Goal: Find specific page/section: Find specific page/section

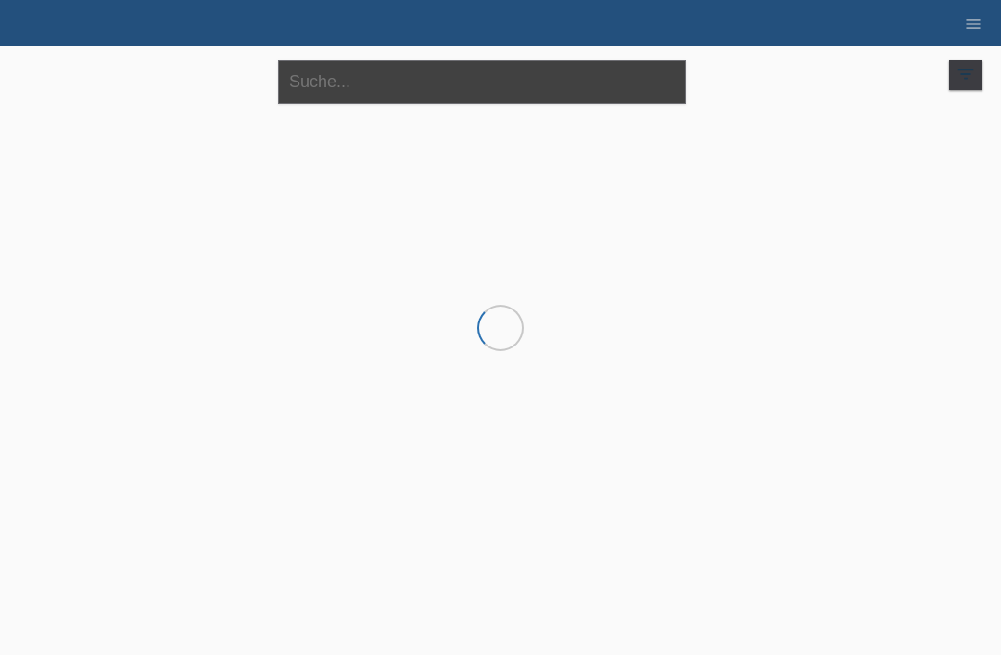
click at [468, 82] on input "text" at bounding box center [482, 82] width 408 height 44
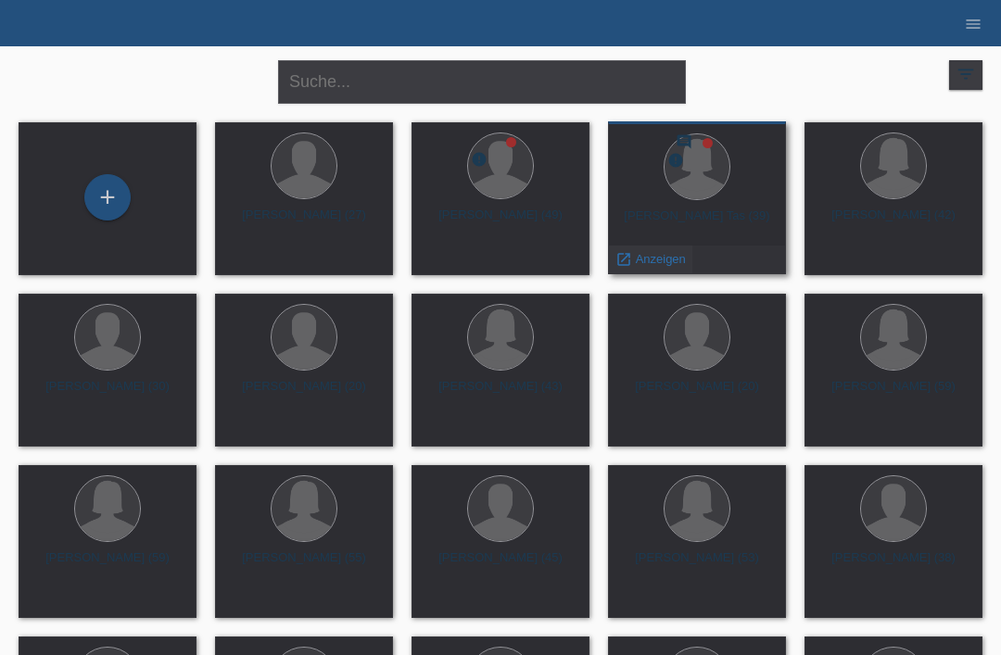
click at [645, 256] on span "Anzeigen" at bounding box center [661, 259] width 50 height 14
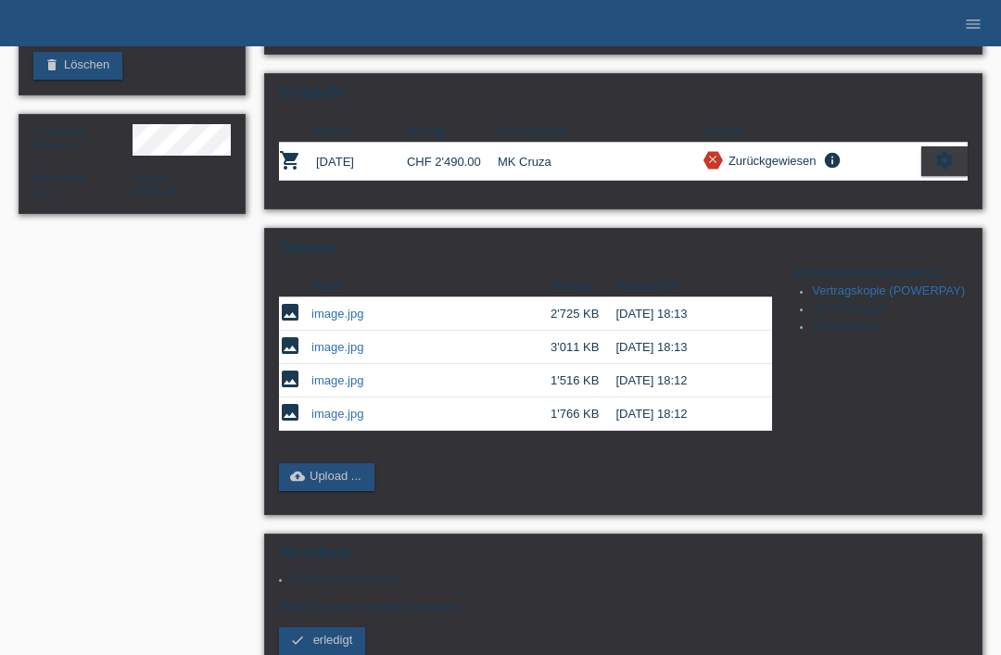
scroll to position [233, 0]
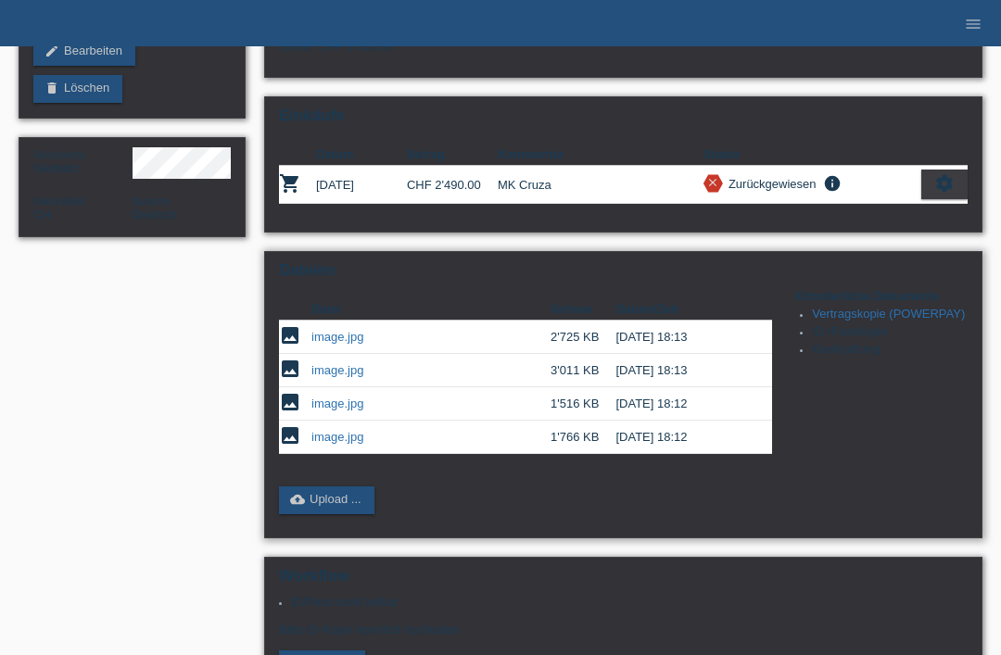
click at [329, 344] on link "image.jpg" at bounding box center [337, 337] width 52 height 14
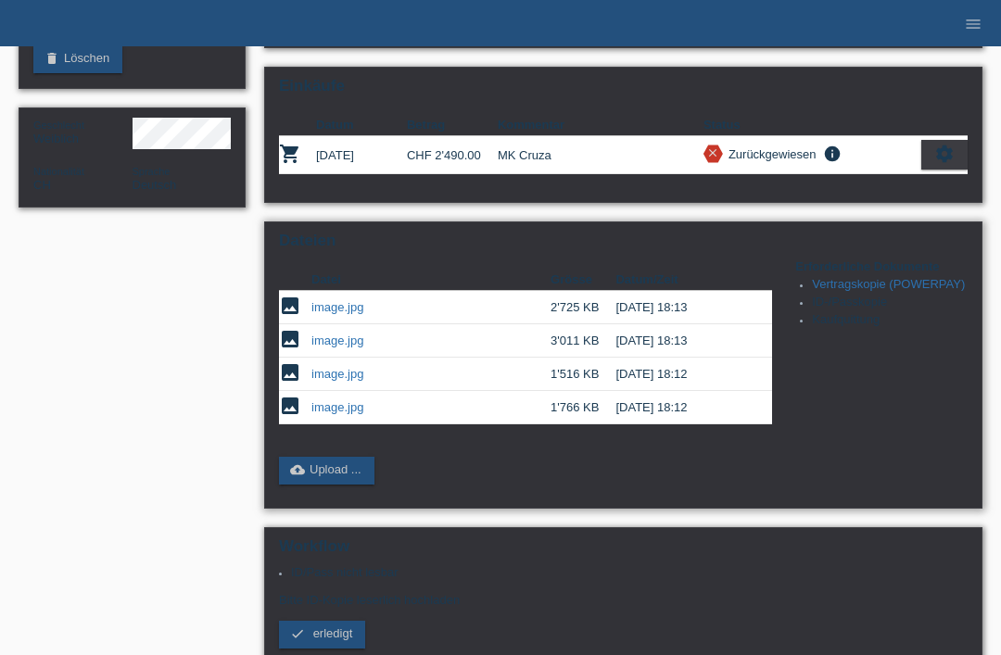
click at [339, 347] on link "image.jpg" at bounding box center [337, 341] width 52 height 14
click at [328, 381] on link "image.jpg" at bounding box center [337, 374] width 52 height 14
click at [325, 414] on link "image.jpg" at bounding box center [337, 407] width 52 height 14
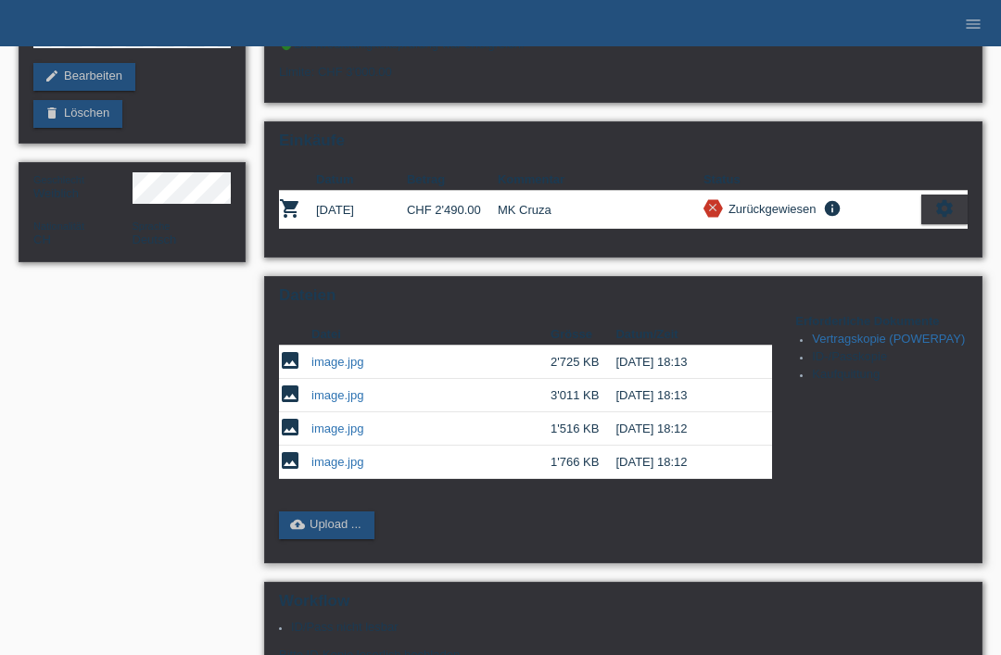
scroll to position [206, 0]
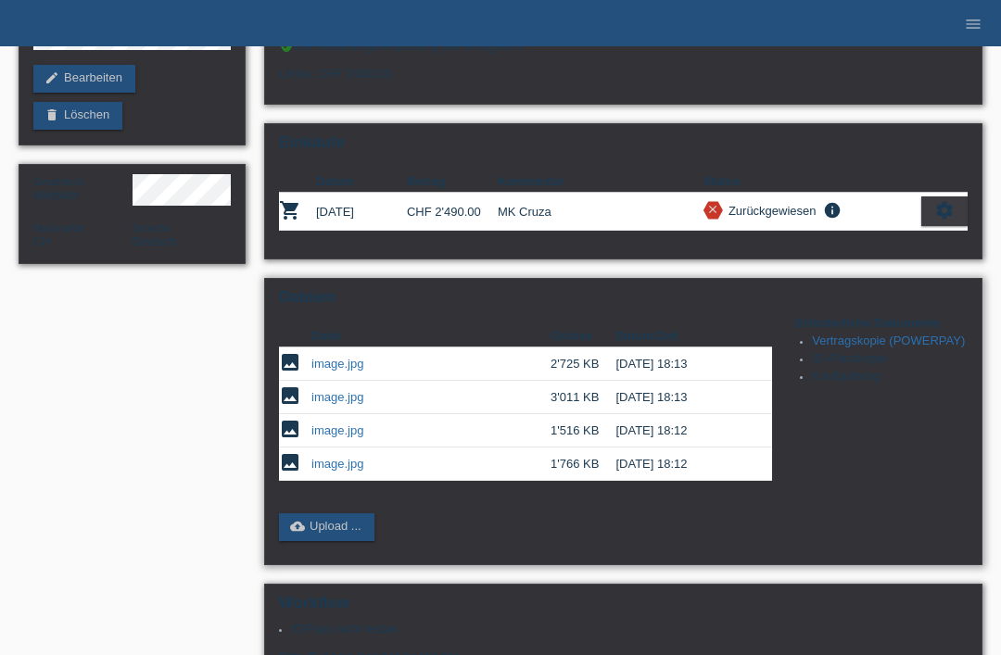
click at [327, 371] on link "image.jpg" at bounding box center [337, 364] width 52 height 14
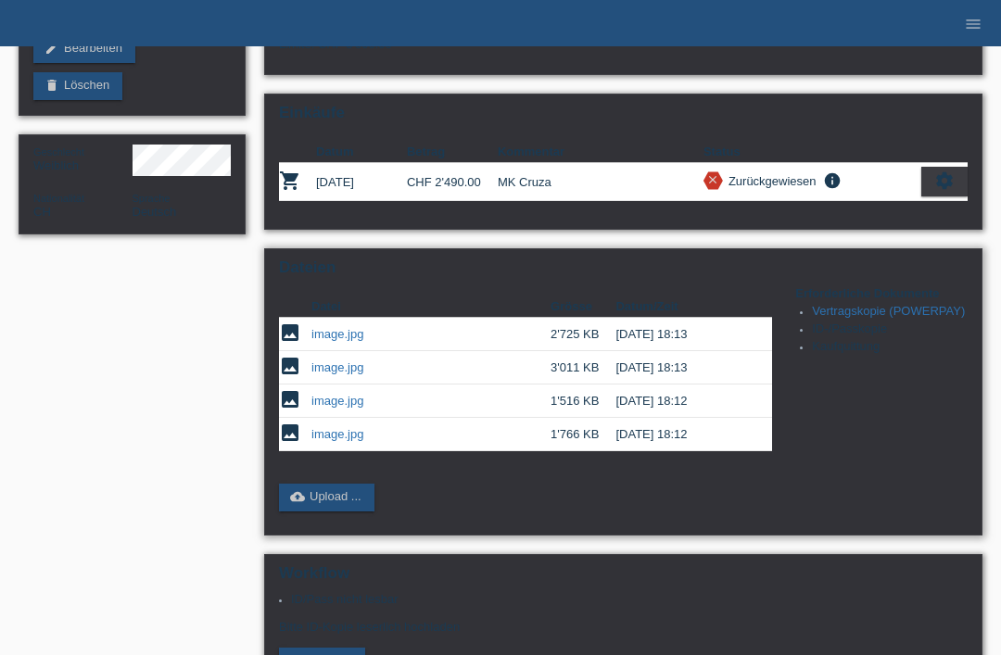
click at [334, 374] on link "image.jpg" at bounding box center [337, 367] width 52 height 14
click at [328, 408] on link "image.jpg" at bounding box center [337, 401] width 52 height 14
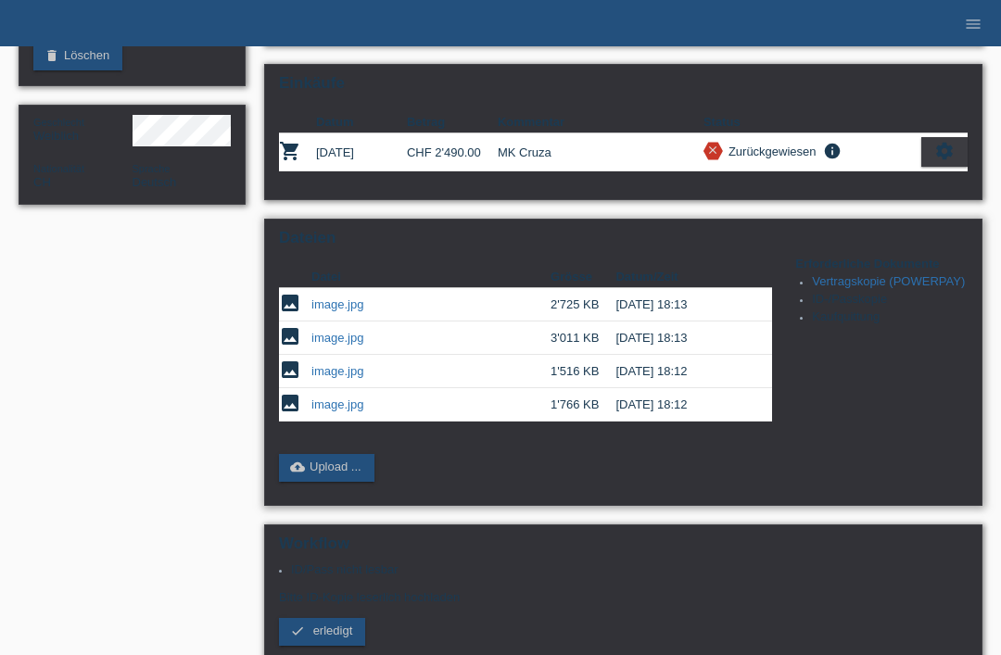
scroll to position [330, 0]
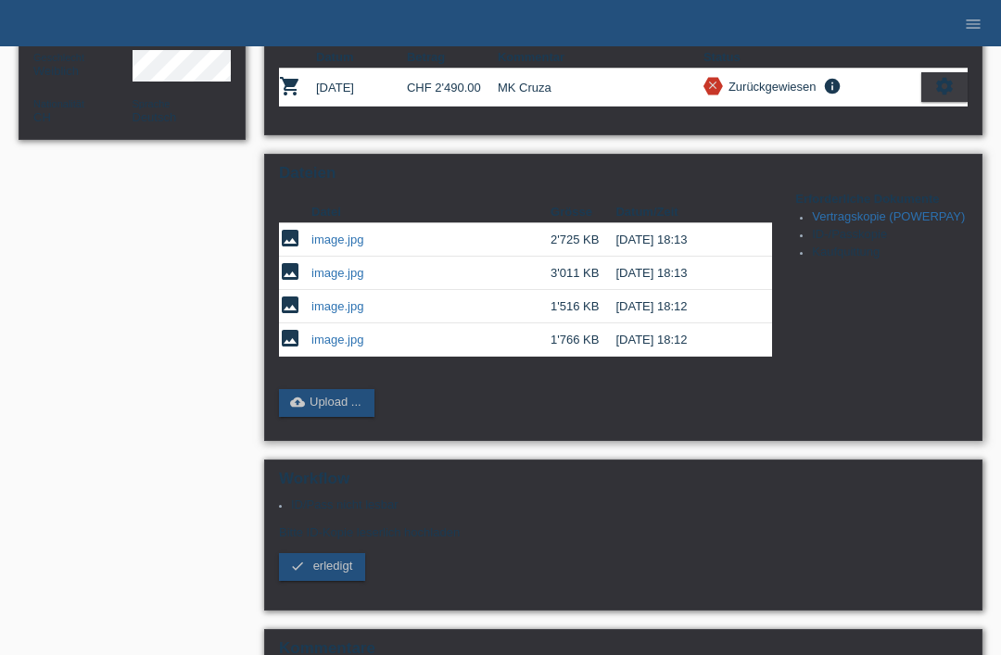
click at [321, 346] on link "image.jpg" at bounding box center [337, 340] width 52 height 14
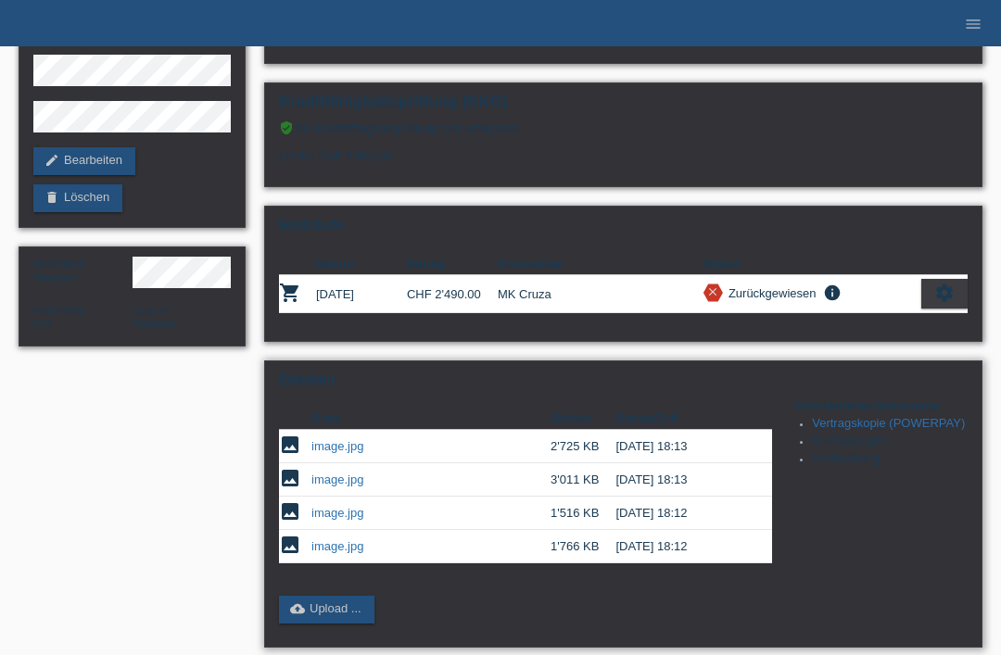
scroll to position [0, 0]
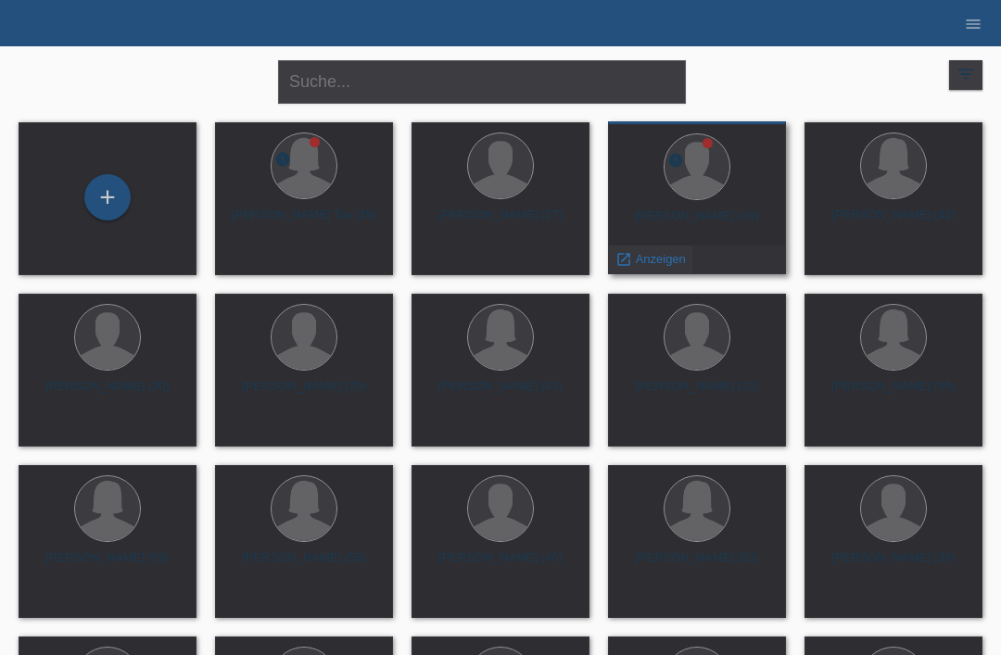
click at [642, 256] on span "Anzeigen" at bounding box center [661, 259] width 50 height 14
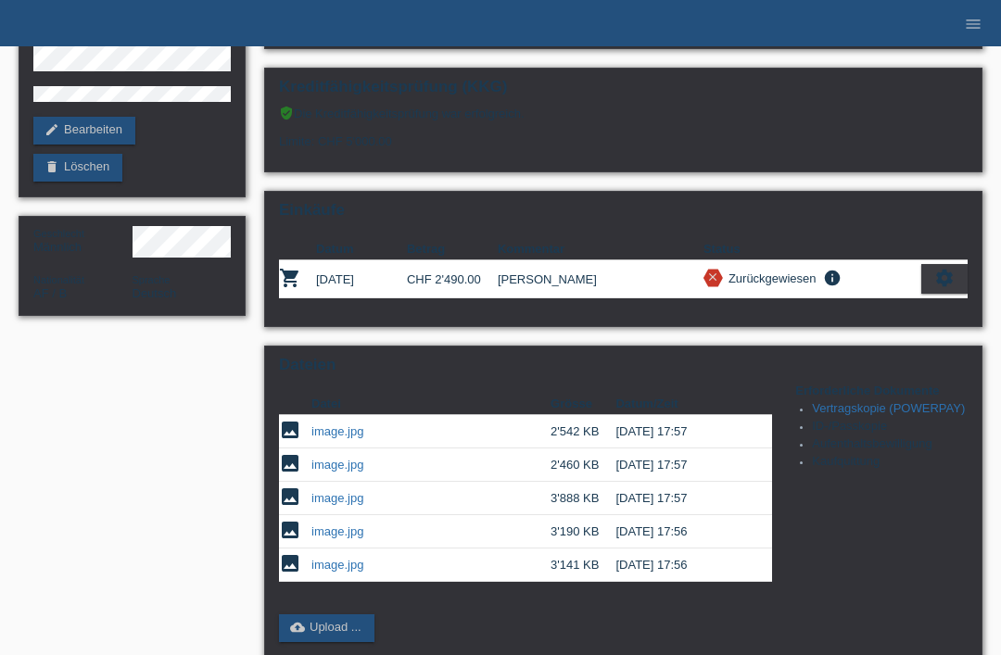
scroll to position [137, 0]
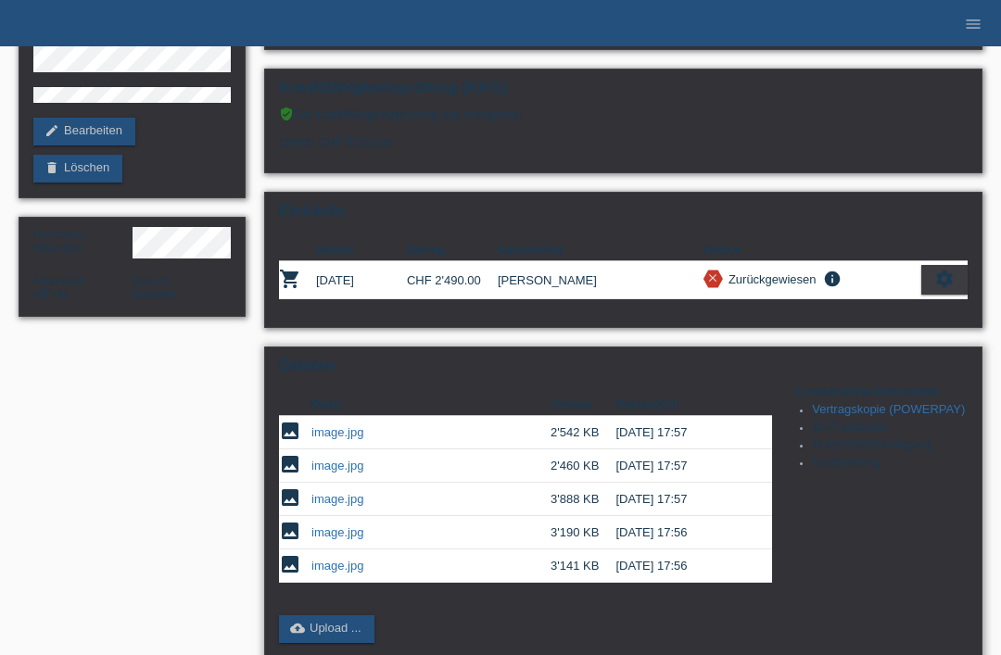
click at [325, 439] on link "image.jpg" at bounding box center [337, 432] width 52 height 14
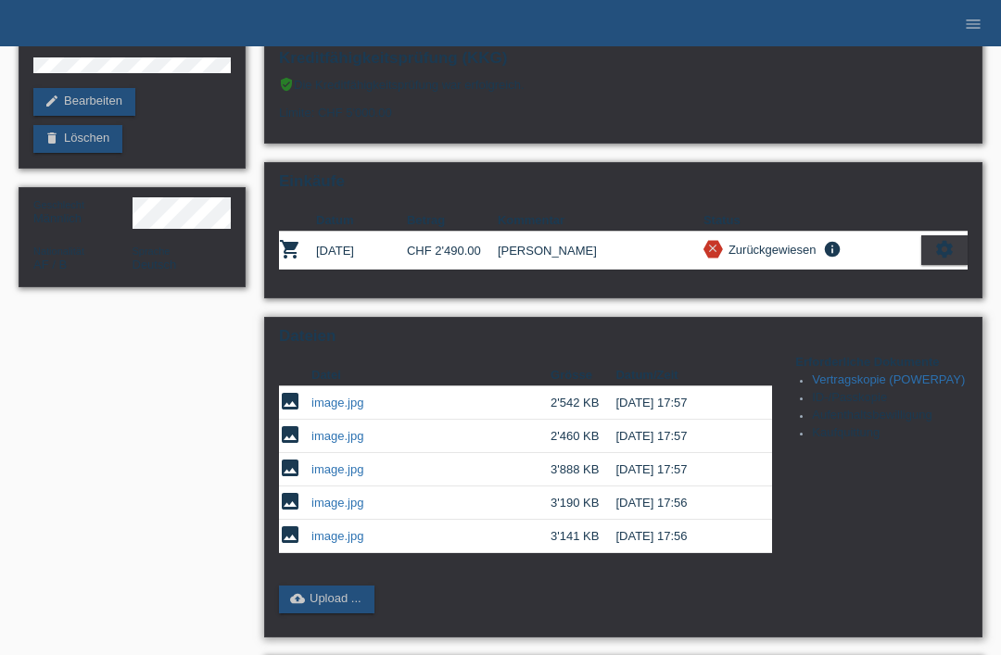
click at [328, 443] on link "image.jpg" at bounding box center [337, 436] width 52 height 14
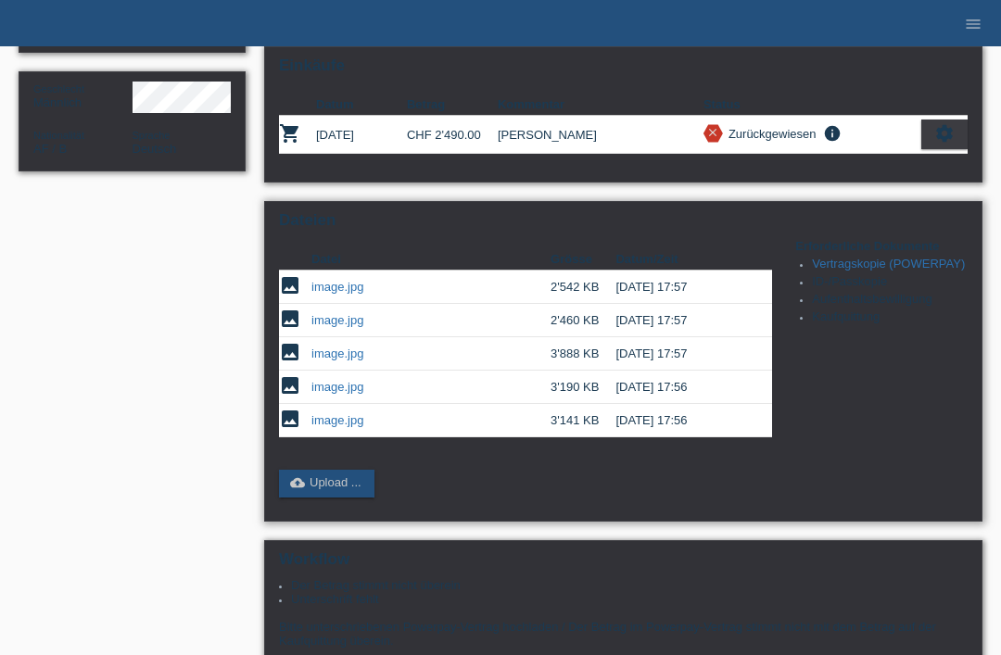
scroll to position [257, 0]
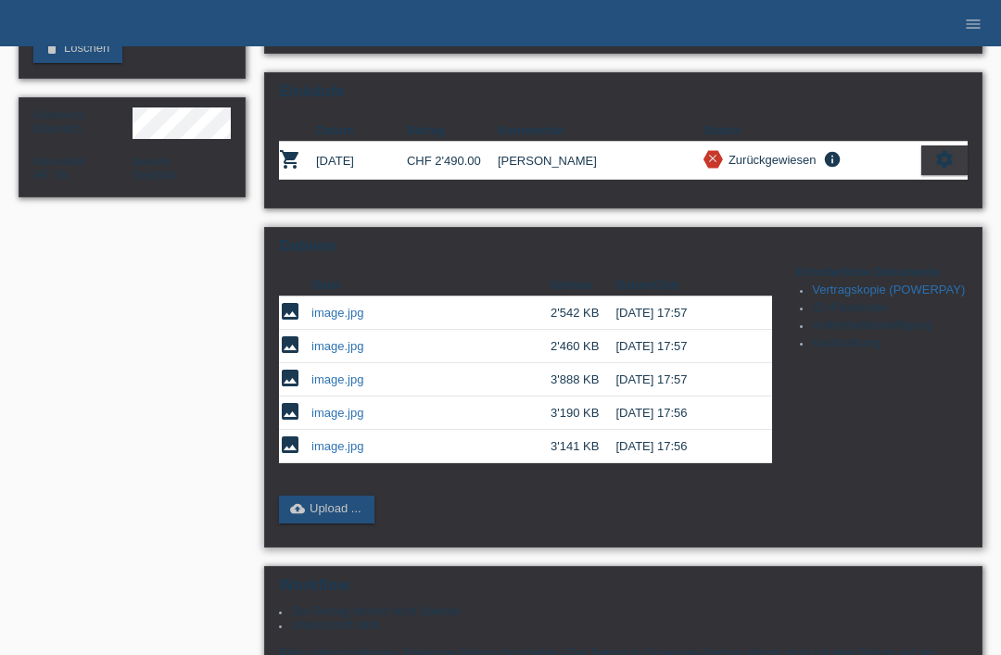
click at [339, 320] on link "image.jpg" at bounding box center [337, 313] width 52 height 14
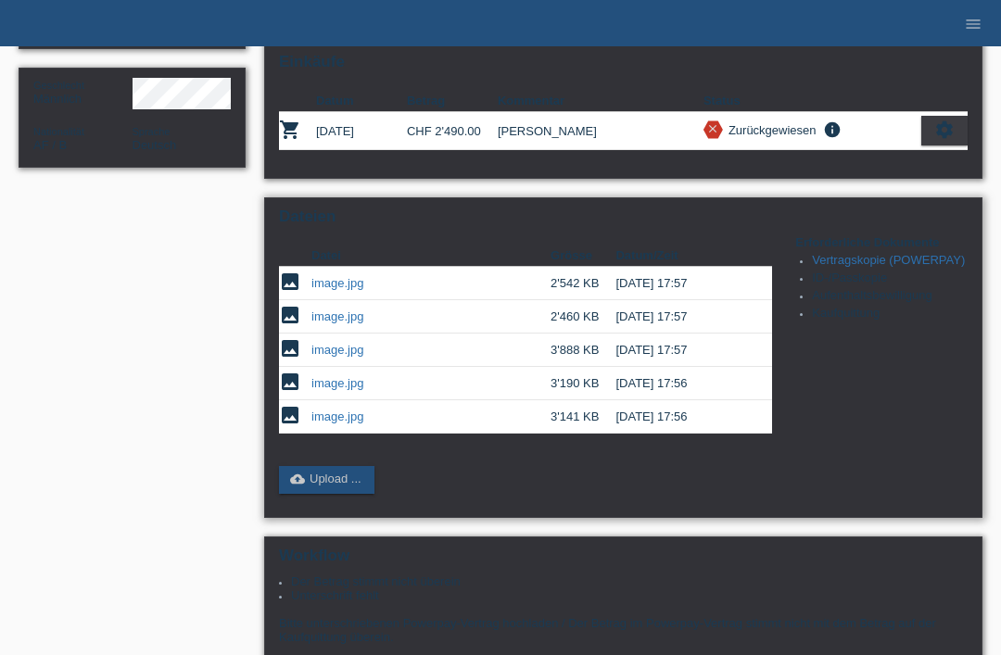
click at [326, 323] on link "image.jpg" at bounding box center [337, 316] width 52 height 14
click at [333, 357] on link "image.jpg" at bounding box center [337, 350] width 52 height 14
click at [318, 390] on link "image.jpg" at bounding box center [337, 383] width 52 height 14
click at [325, 423] on link "image.jpg" at bounding box center [337, 416] width 52 height 14
click at [322, 323] on link "image.jpg" at bounding box center [337, 316] width 52 height 14
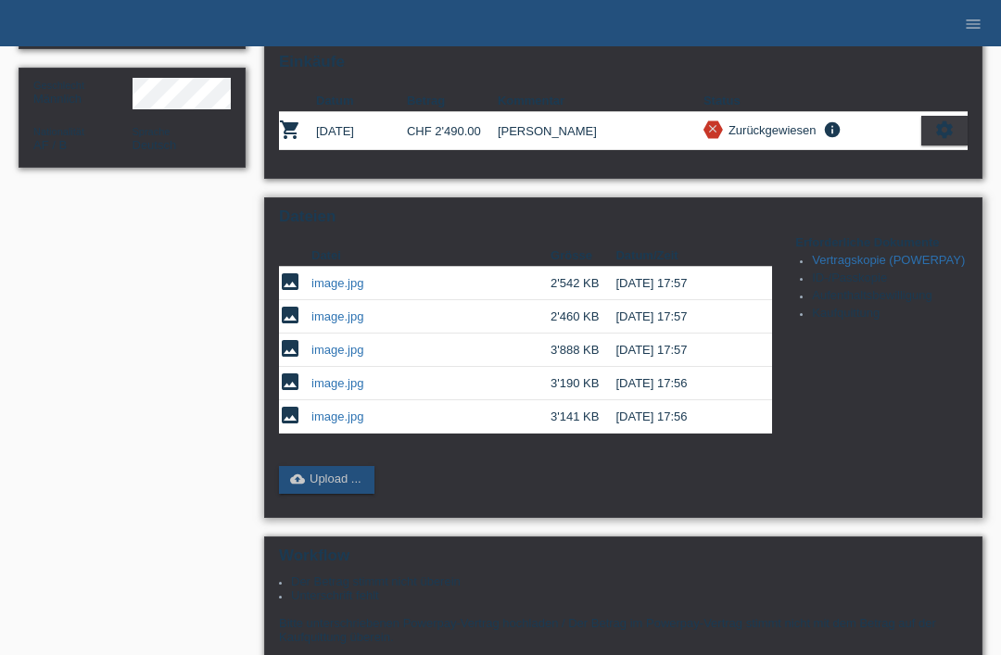
click at [322, 357] on link "image.jpg" at bounding box center [337, 350] width 52 height 14
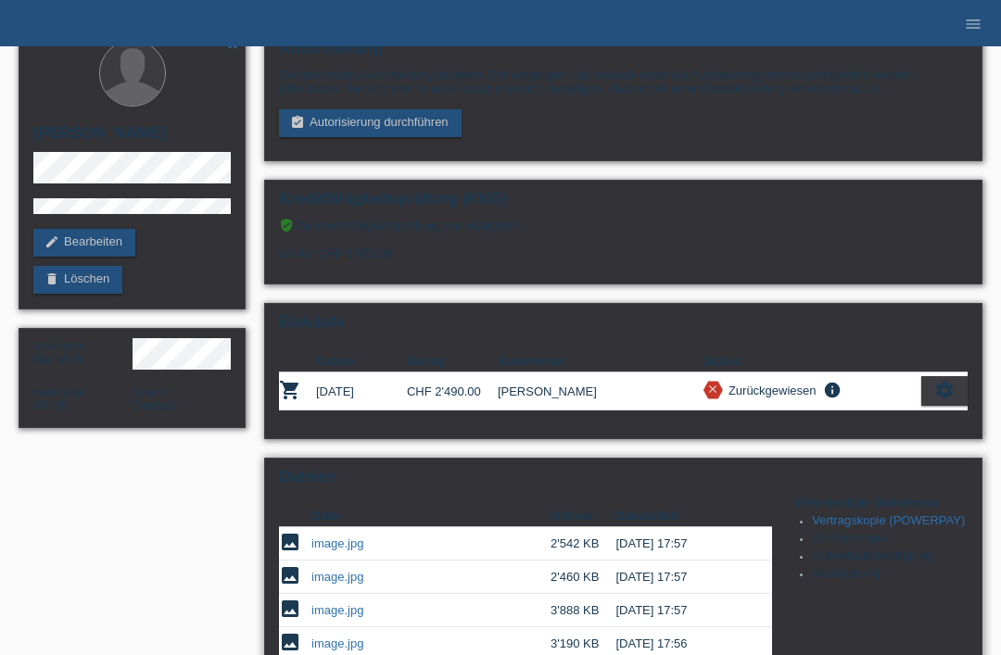
scroll to position [0, 0]
